Goal: Information Seeking & Learning: Stay updated

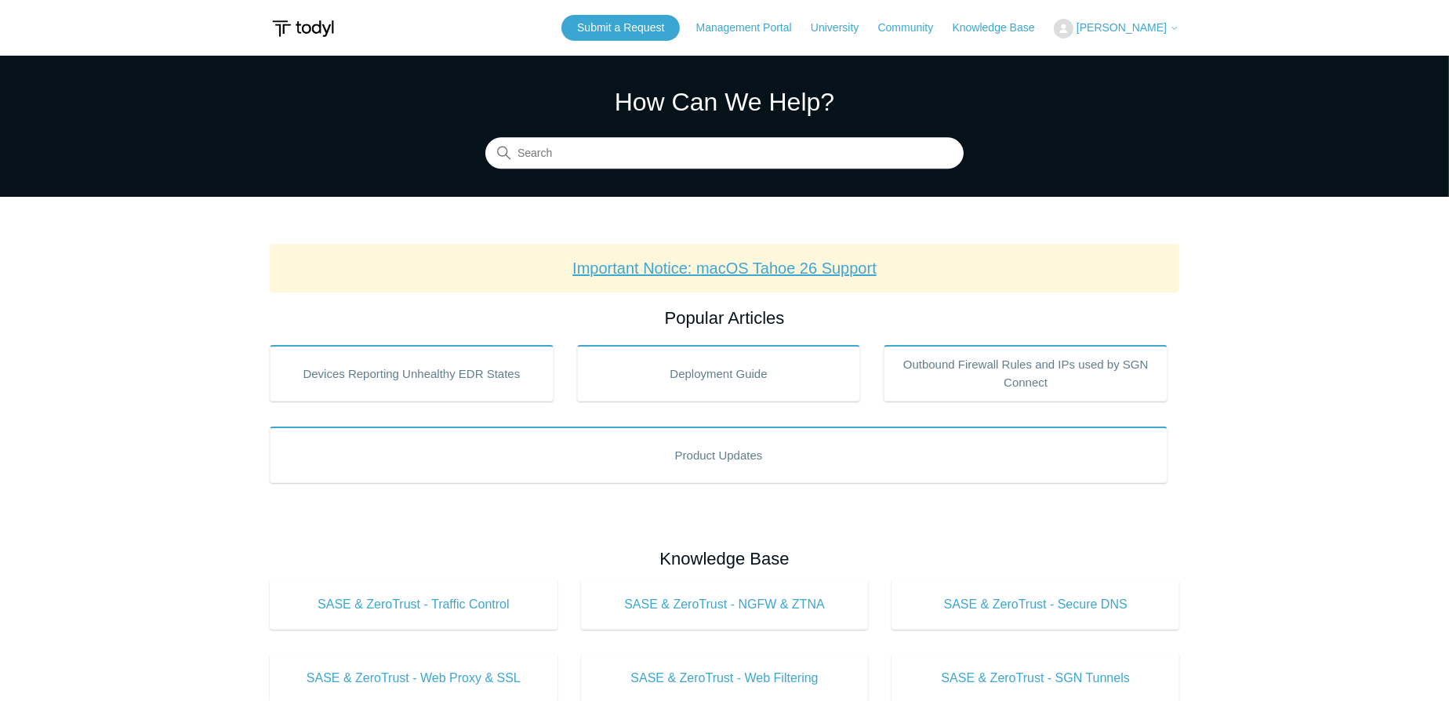
click at [769, 266] on link "Important Notice: macOS Tahoe 26 Support" at bounding box center [724, 268] width 304 height 17
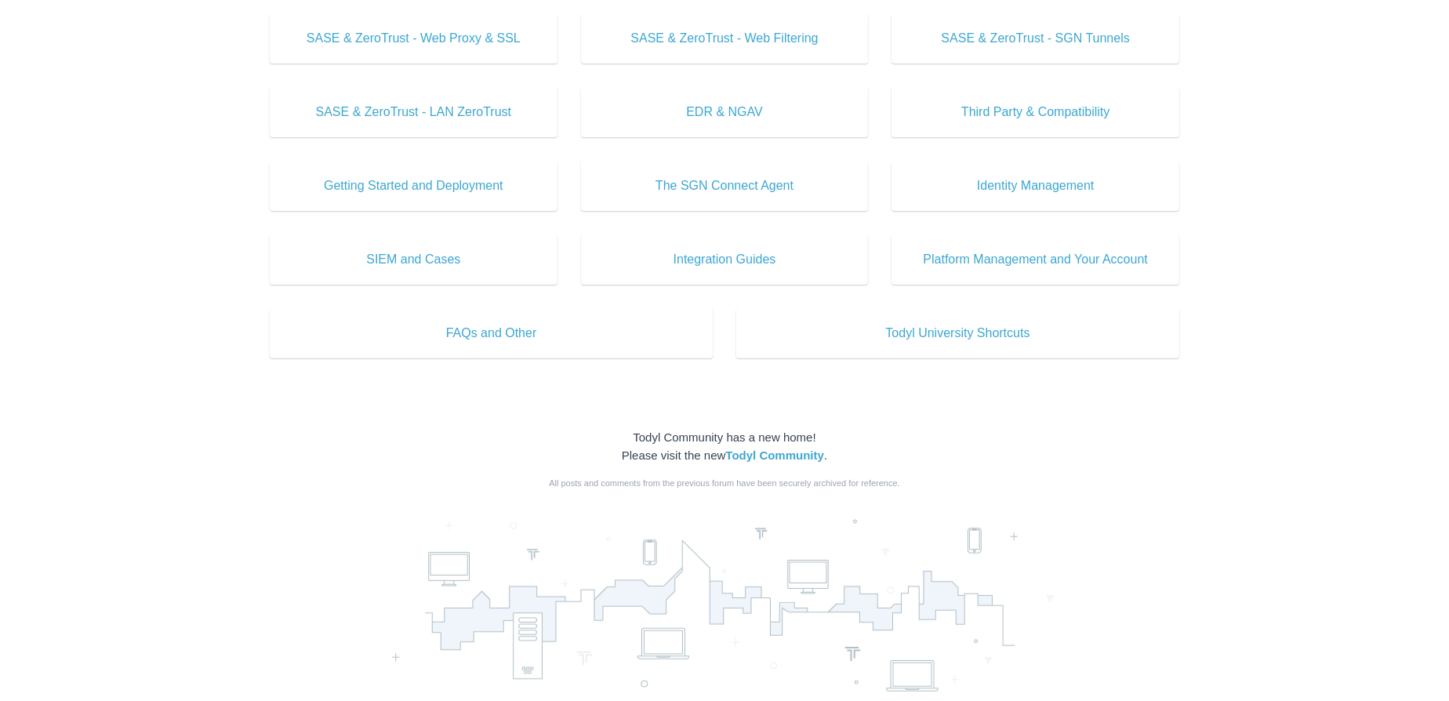
scroll to position [641, 0]
click at [806, 458] on strong "Todyl Community" at bounding box center [774, 453] width 99 height 13
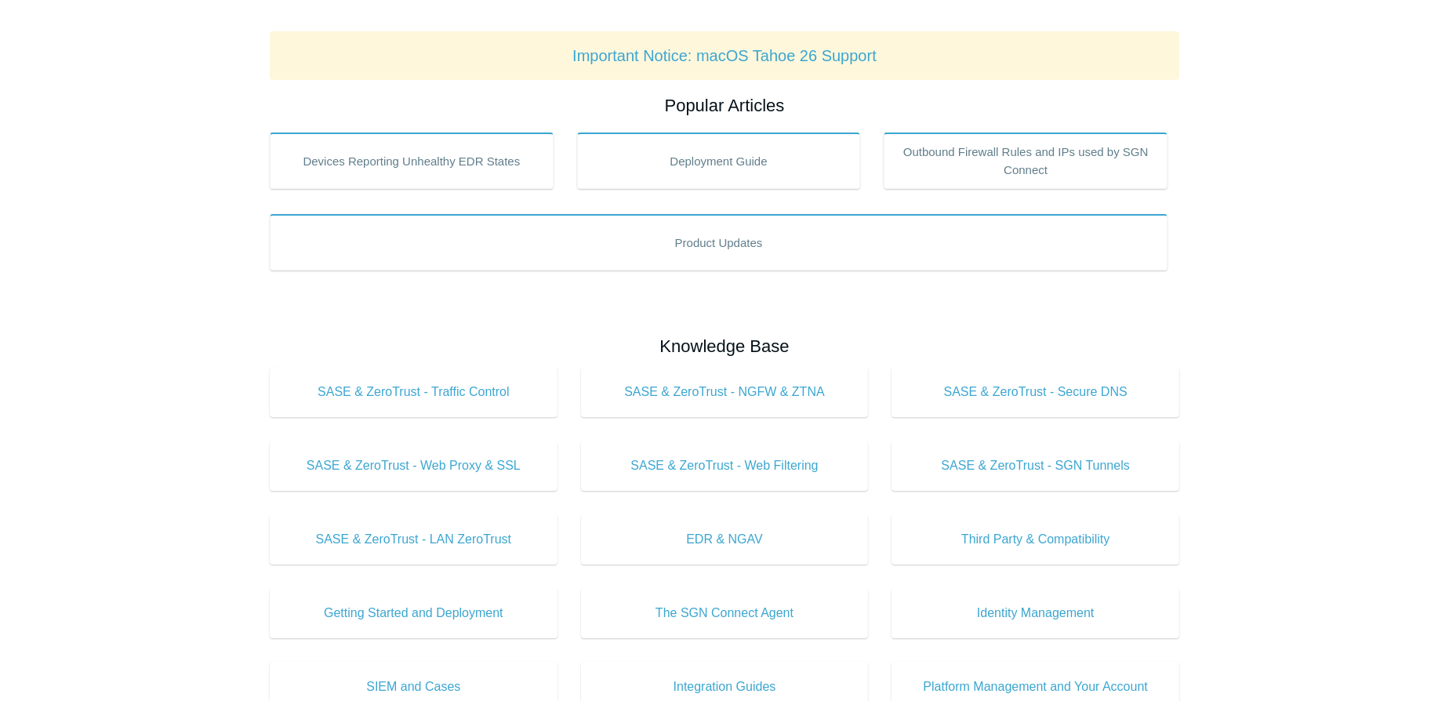
scroll to position [71, 0]
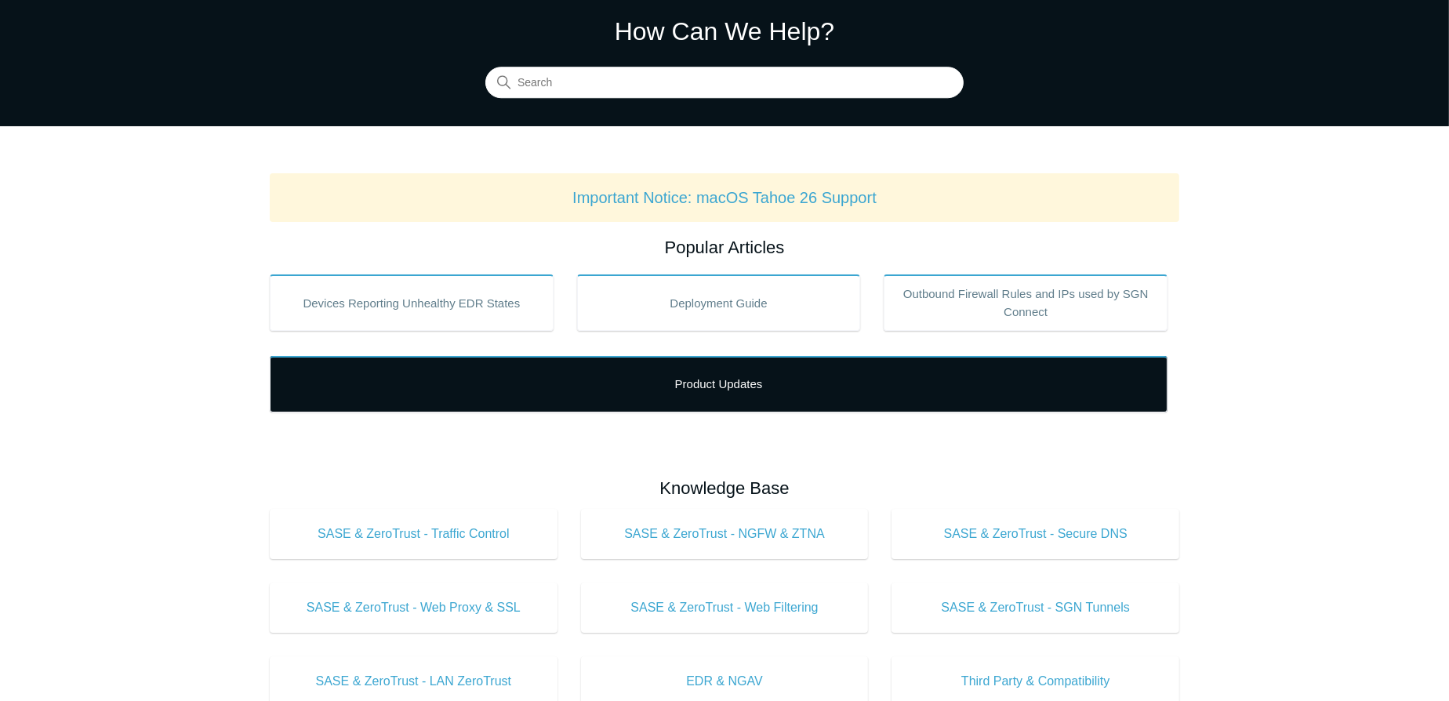
click at [808, 378] on link "Product Updates" at bounding box center [719, 384] width 898 height 56
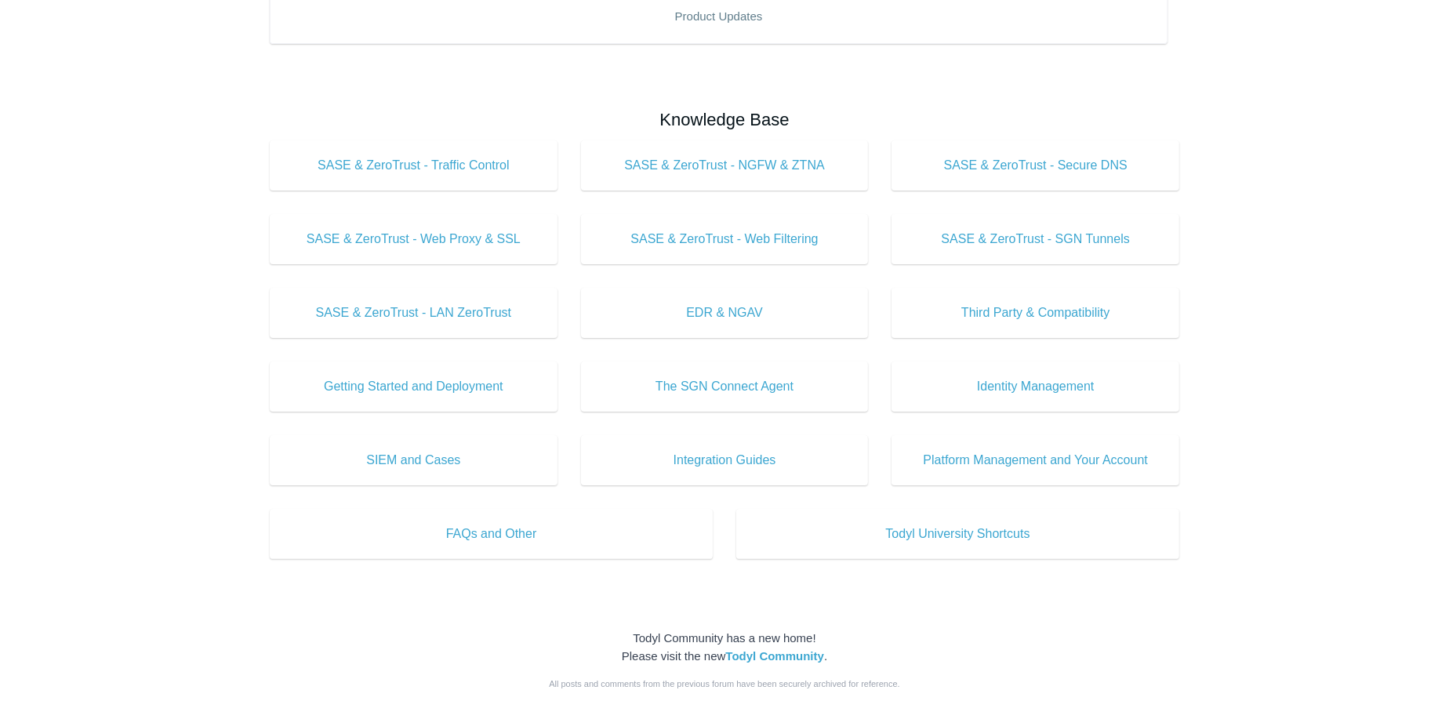
scroll to position [427, 0]
